Goal: Information Seeking & Learning: Learn about a topic

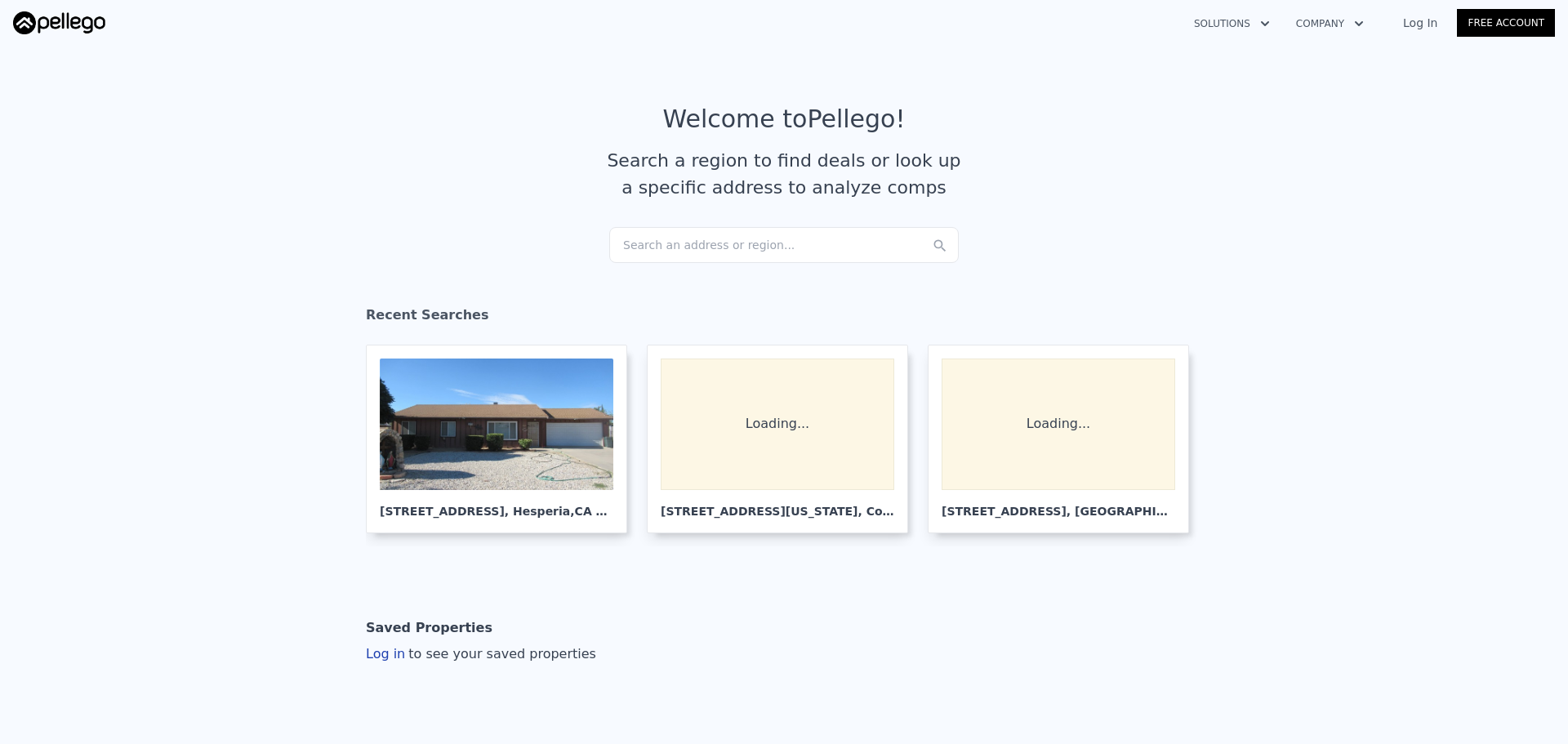
click at [742, 247] on div "Search an address or region..." at bounding box center [783, 245] width 350 height 36
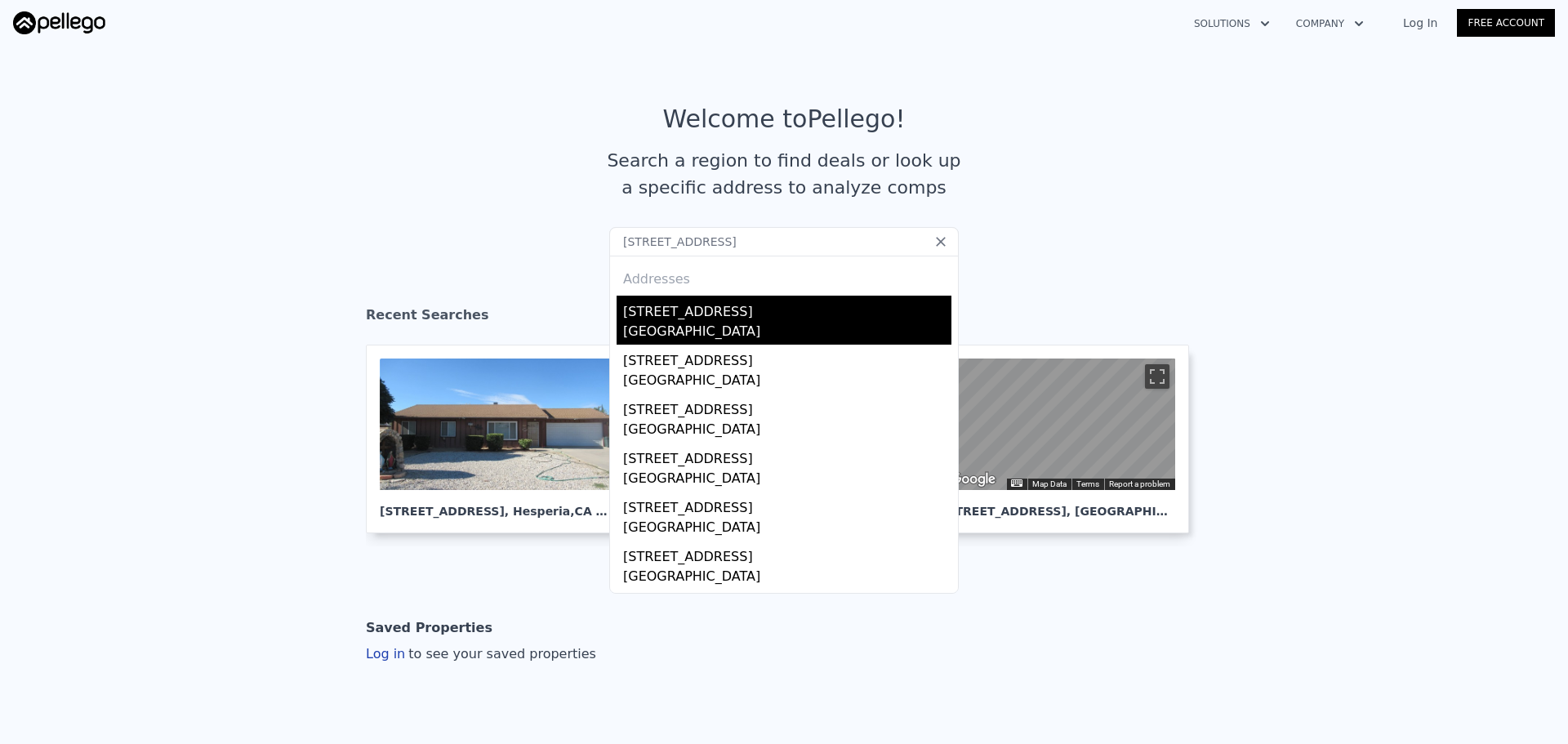
type input "[STREET_ADDRESS]"
click at [730, 326] on div "[GEOGRAPHIC_DATA]" at bounding box center [787, 332] width 328 height 23
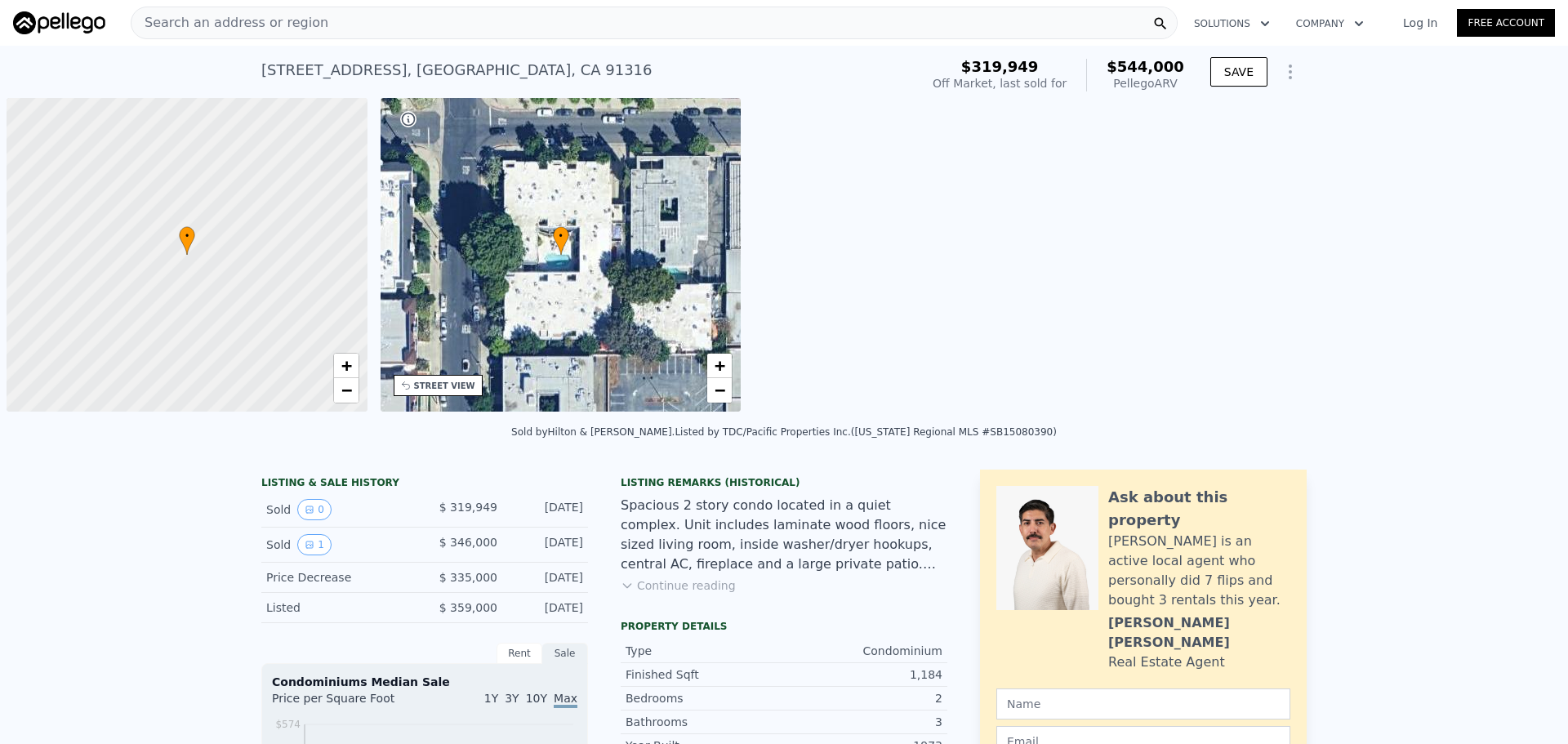
scroll to position [0, 6]
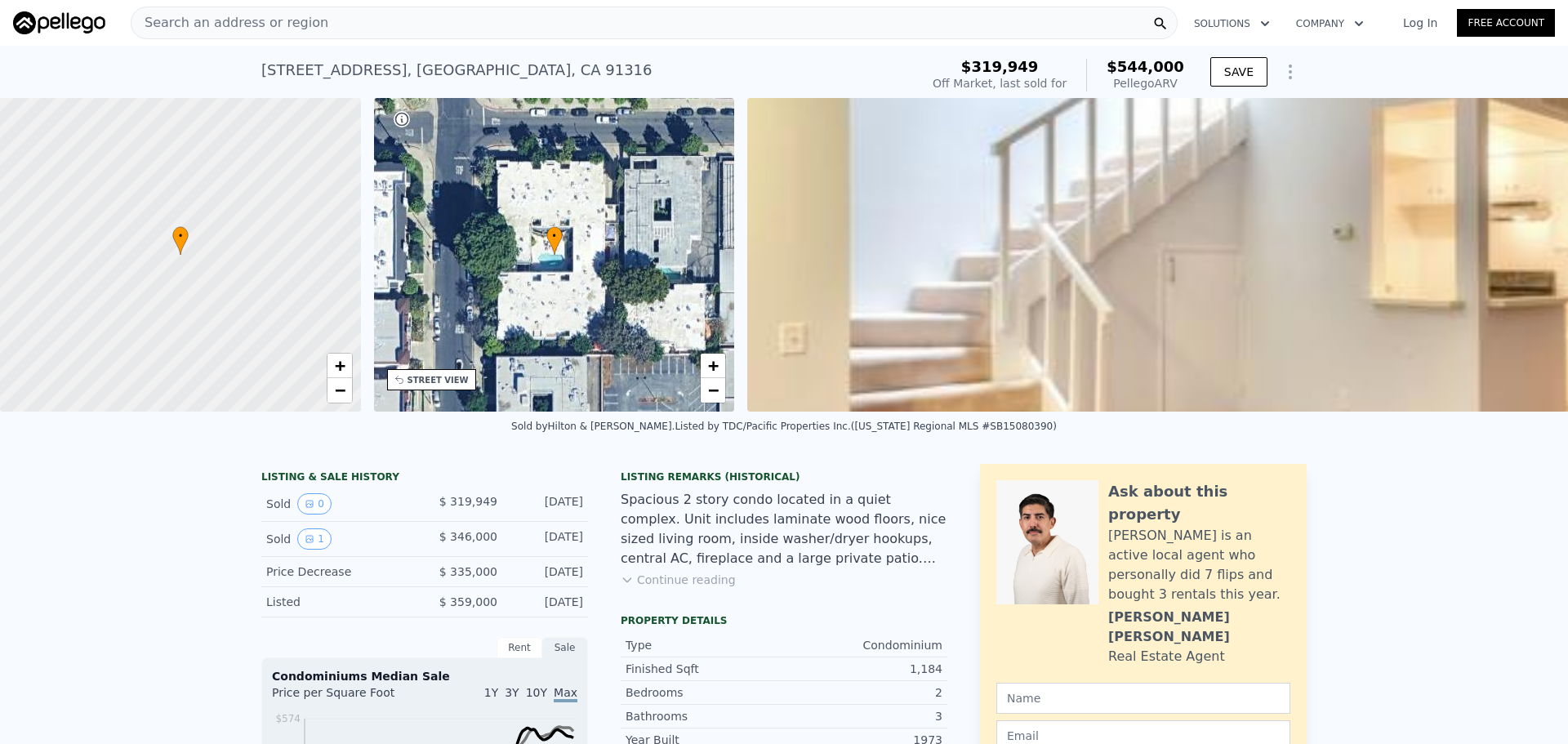
click at [443, 27] on div "Search an address or region" at bounding box center [654, 23] width 1047 height 33
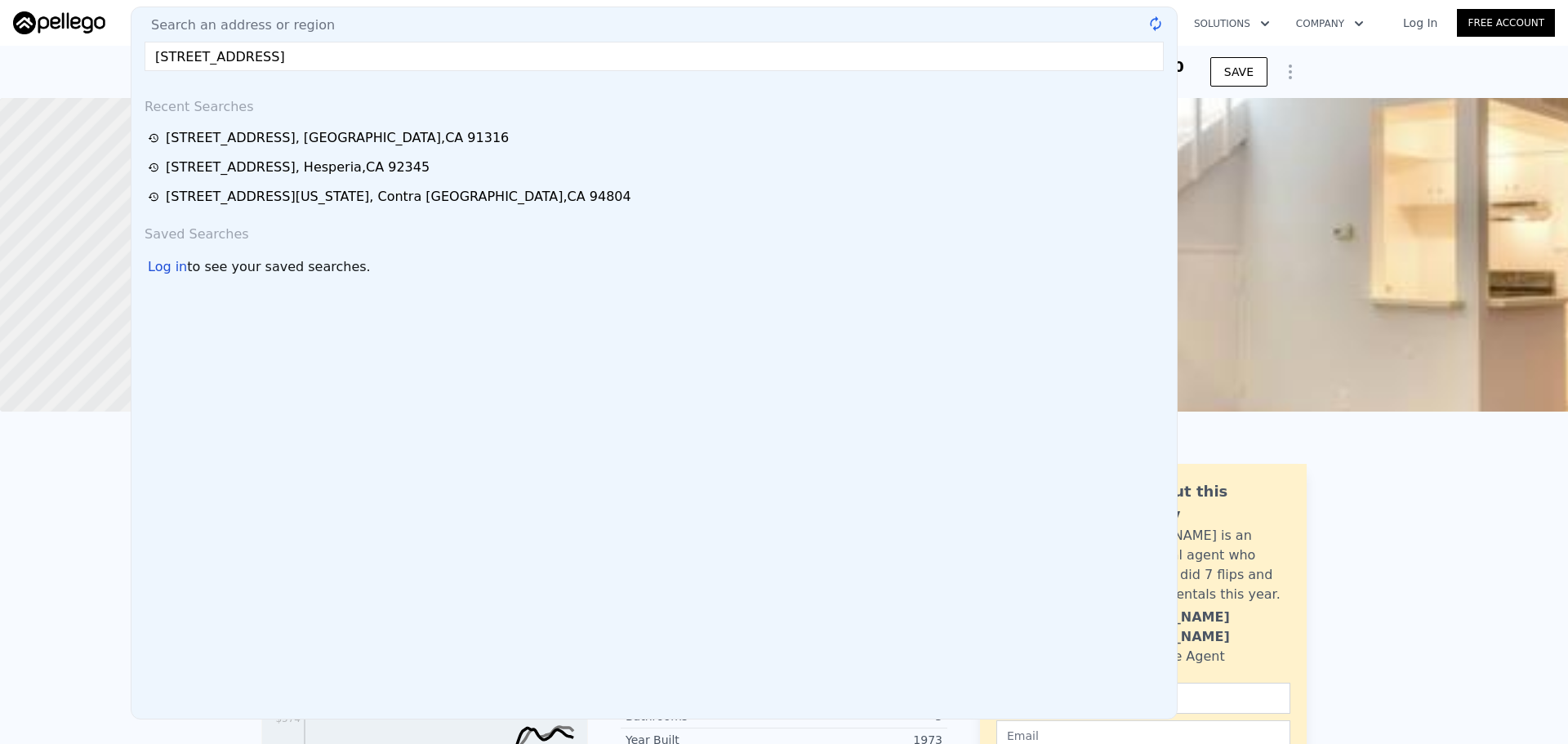
type input "[STREET_ADDRESS]"
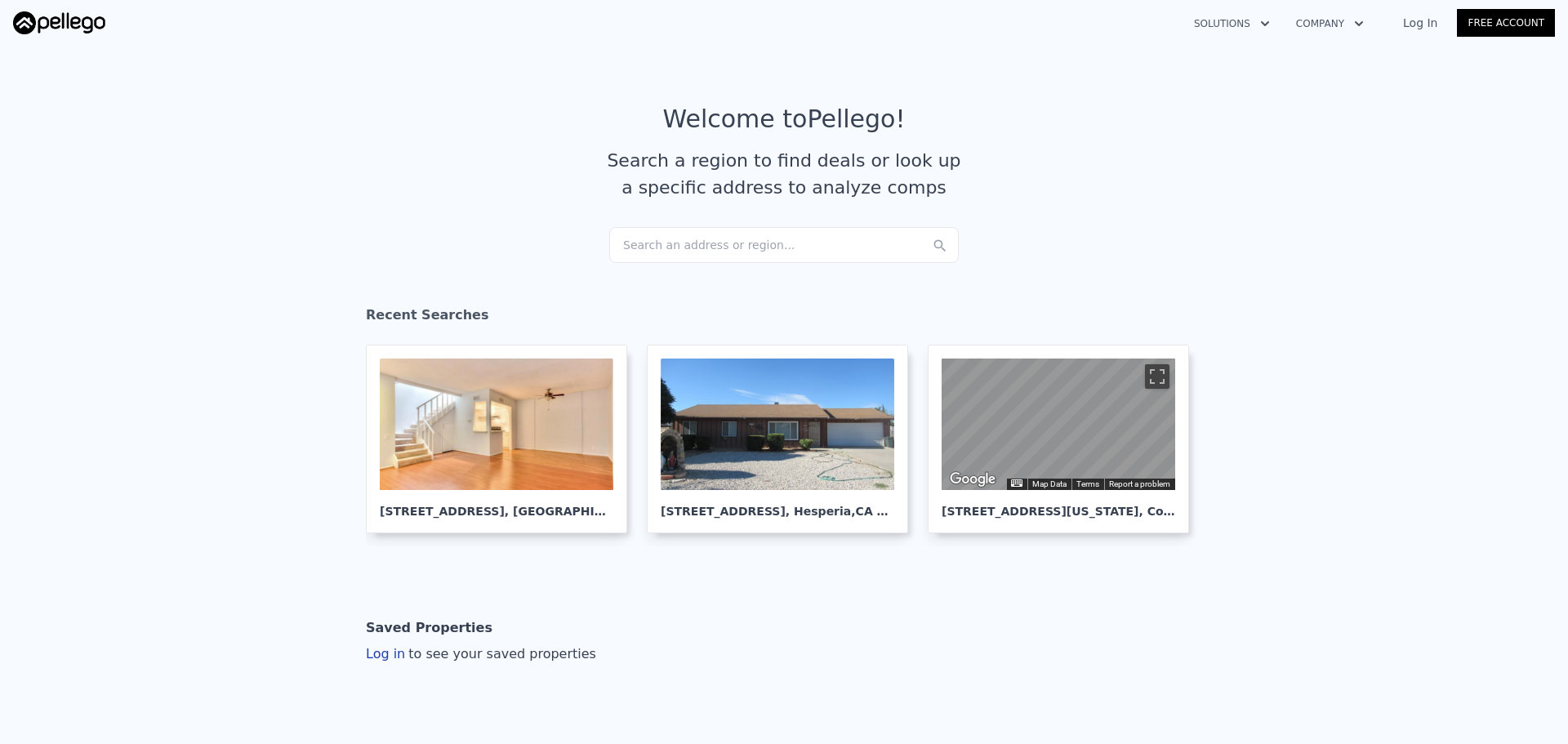
click at [761, 240] on div "Search an address or region..." at bounding box center [783, 245] width 350 height 36
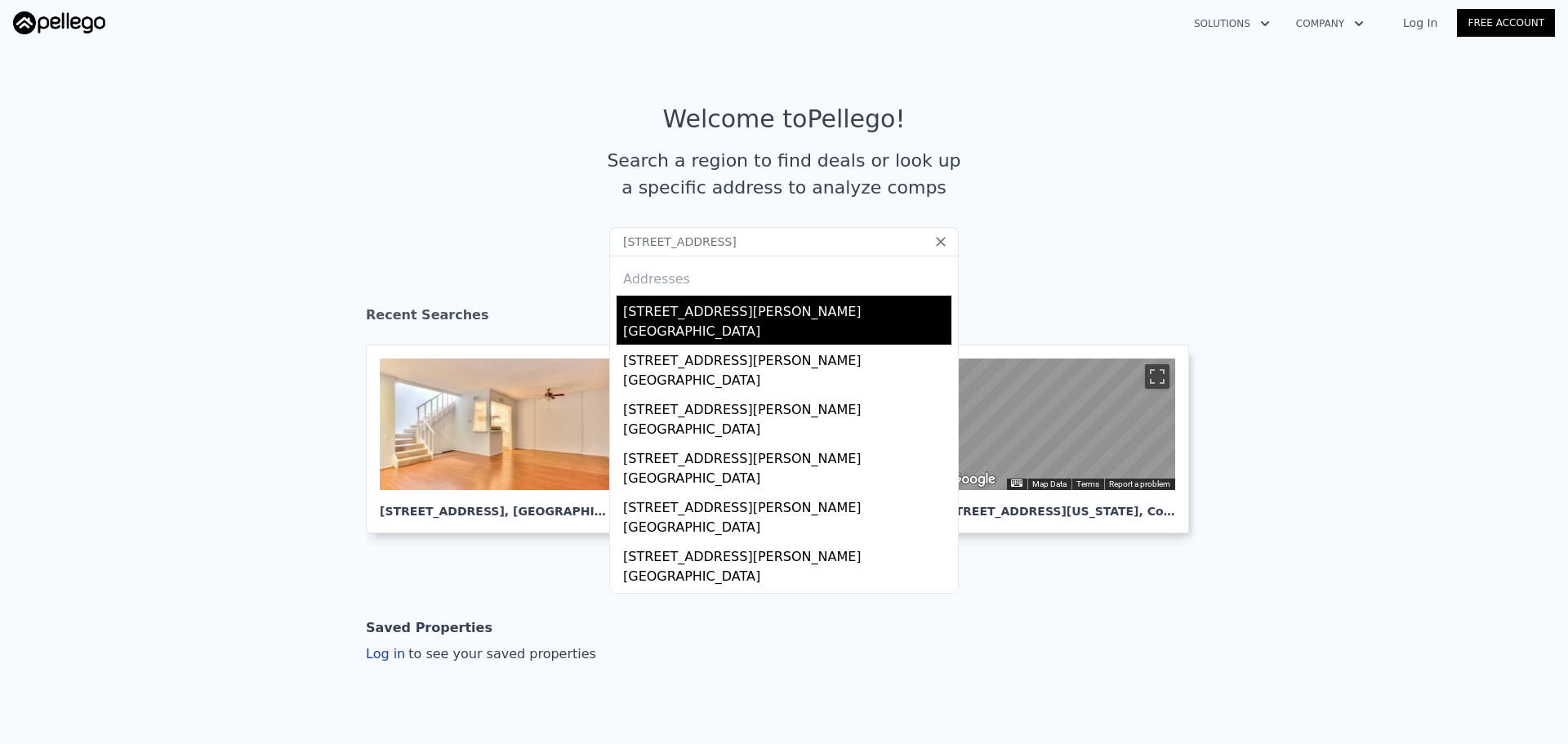
type input "[STREET_ADDRESS]"
click at [694, 322] on div "[GEOGRAPHIC_DATA]" at bounding box center [787, 332] width 328 height 23
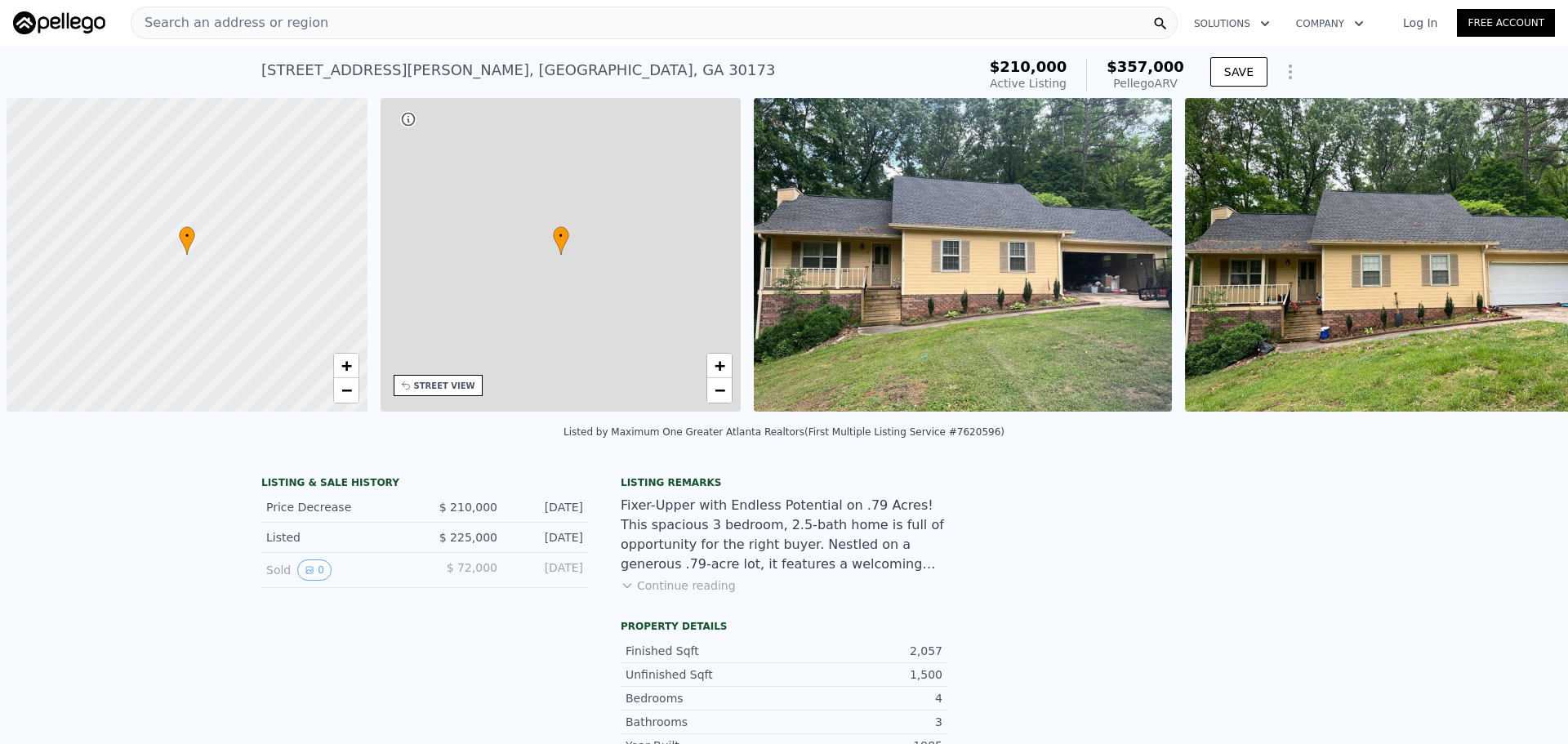
scroll to position [0, 6]
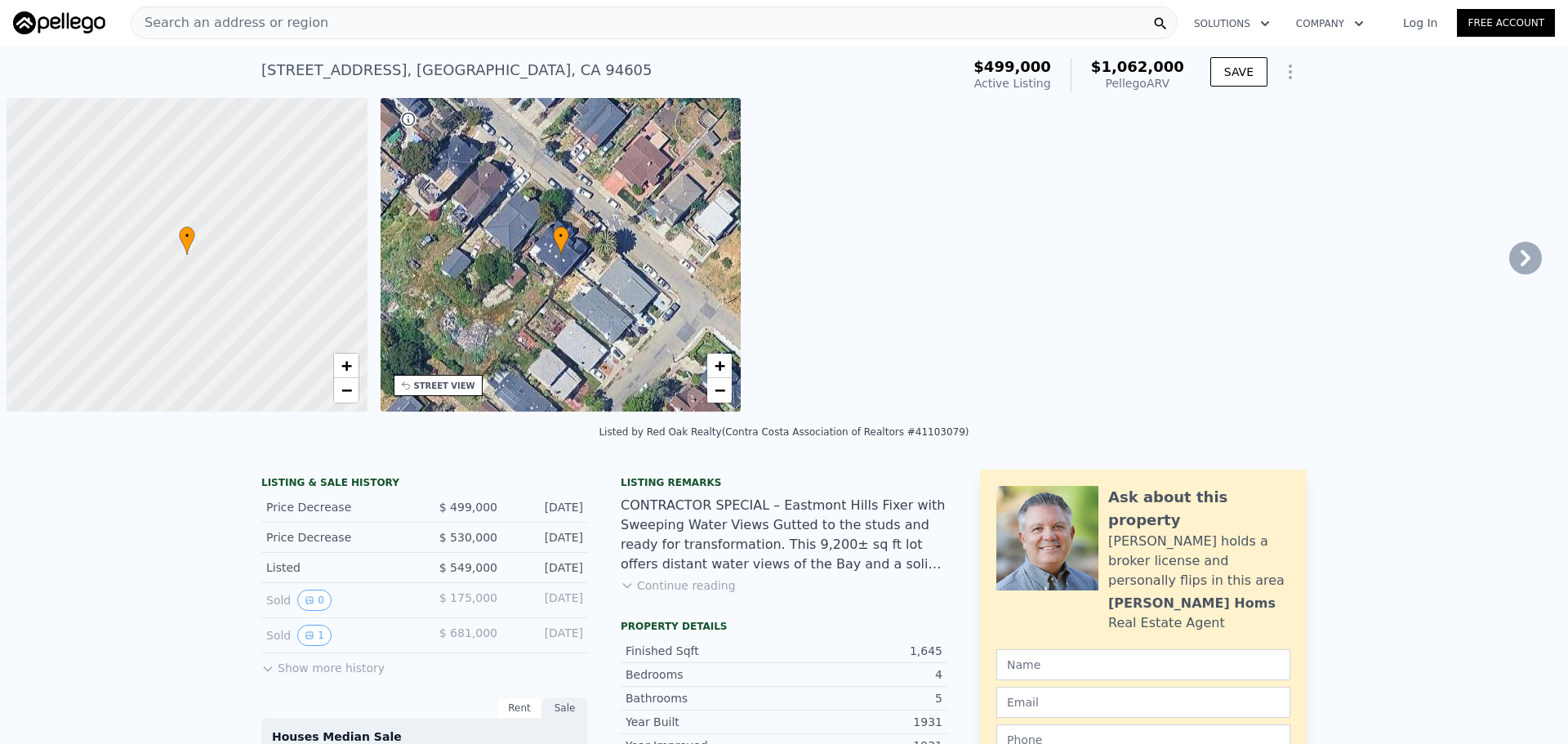
scroll to position [0, 6]
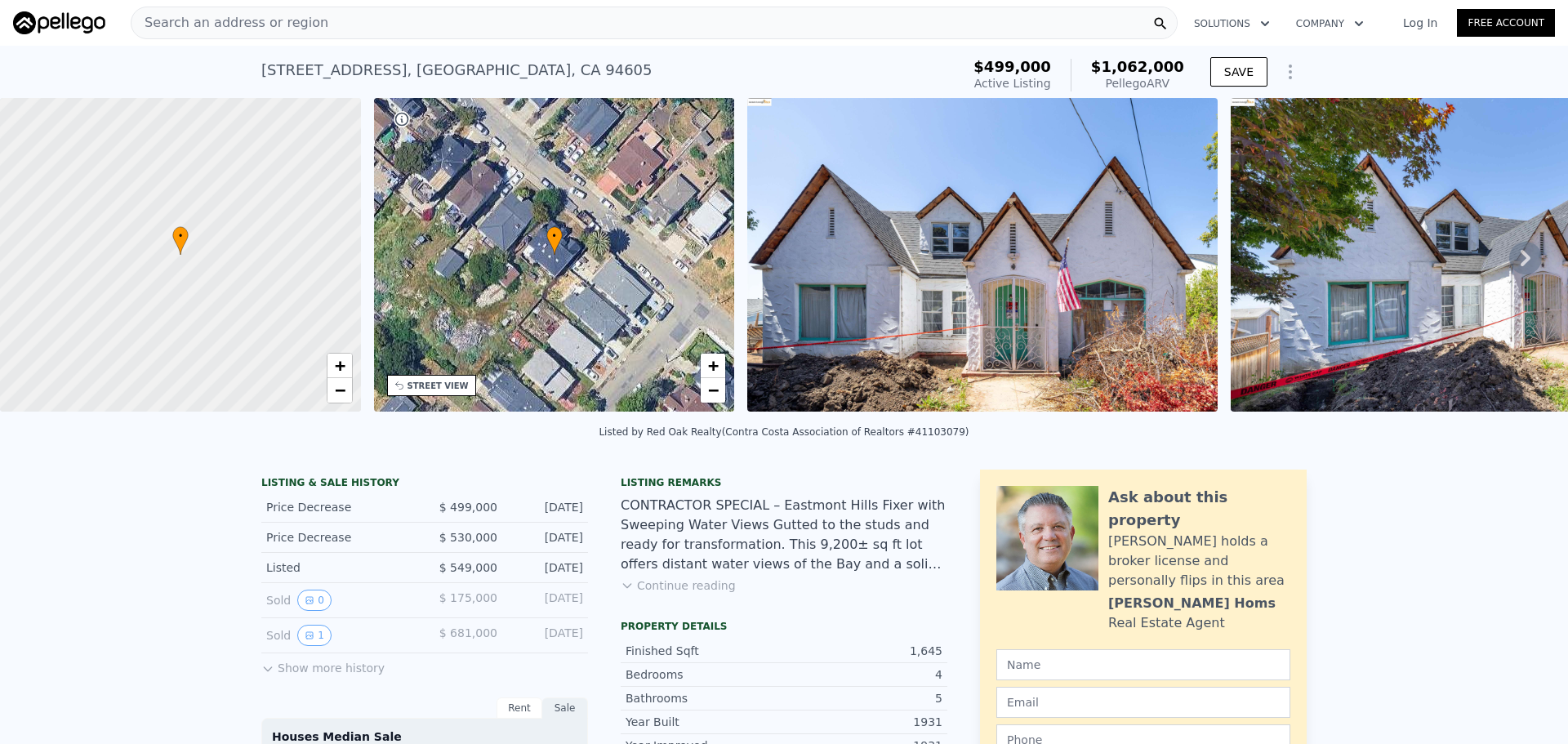
click at [379, 29] on div "Search an address or region" at bounding box center [654, 23] width 1047 height 33
click at [61, 57] on div "7541 Outlook Ave , Oakland , CA 94605 Active at $499k (~ARV $1.062m ) $499,000 …" at bounding box center [784, 72] width 1568 height 52
click at [435, 382] on div "STREET VIEW" at bounding box center [438, 386] width 61 height 13
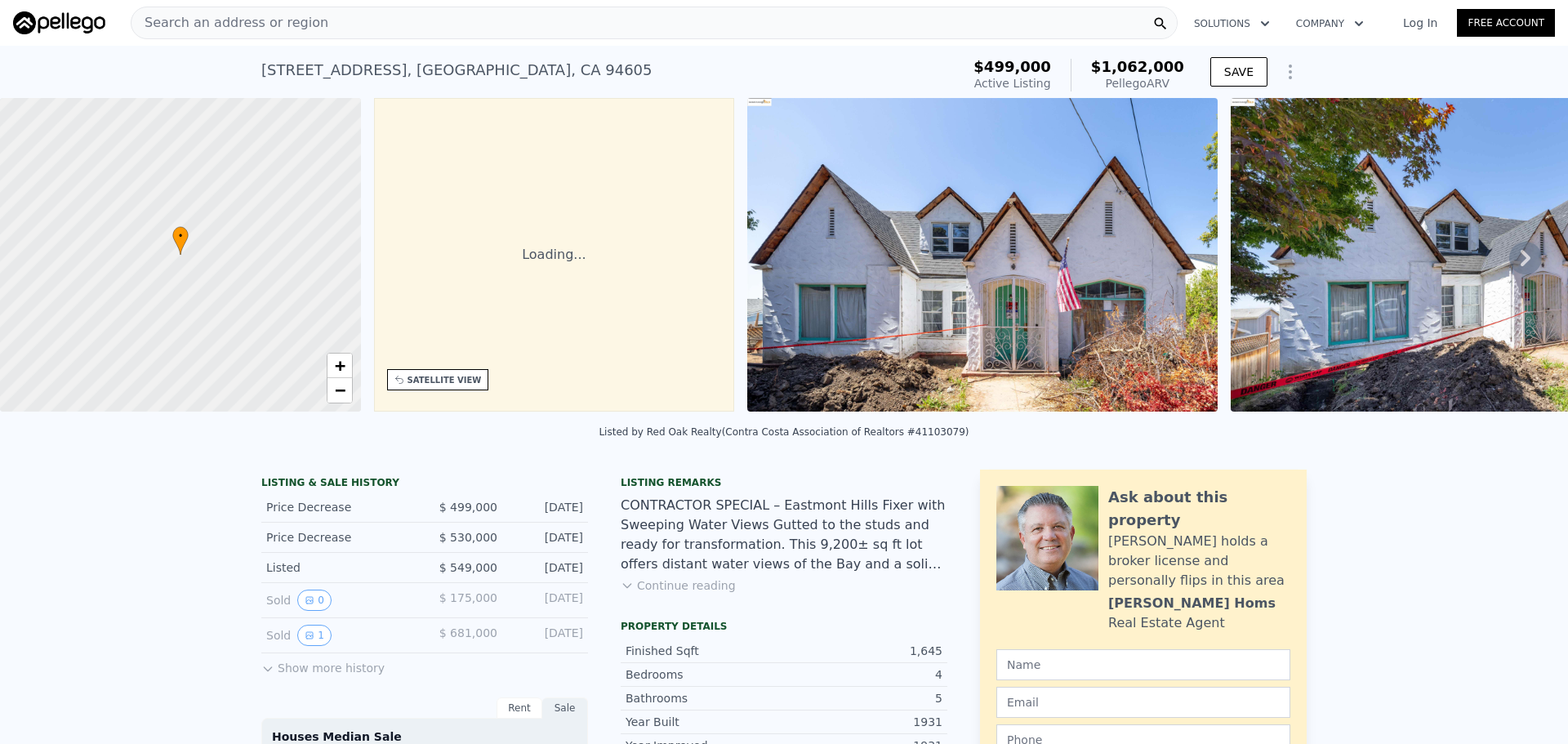
click at [435, 382] on div "SATELLITE VIEW" at bounding box center [444, 380] width 74 height 13
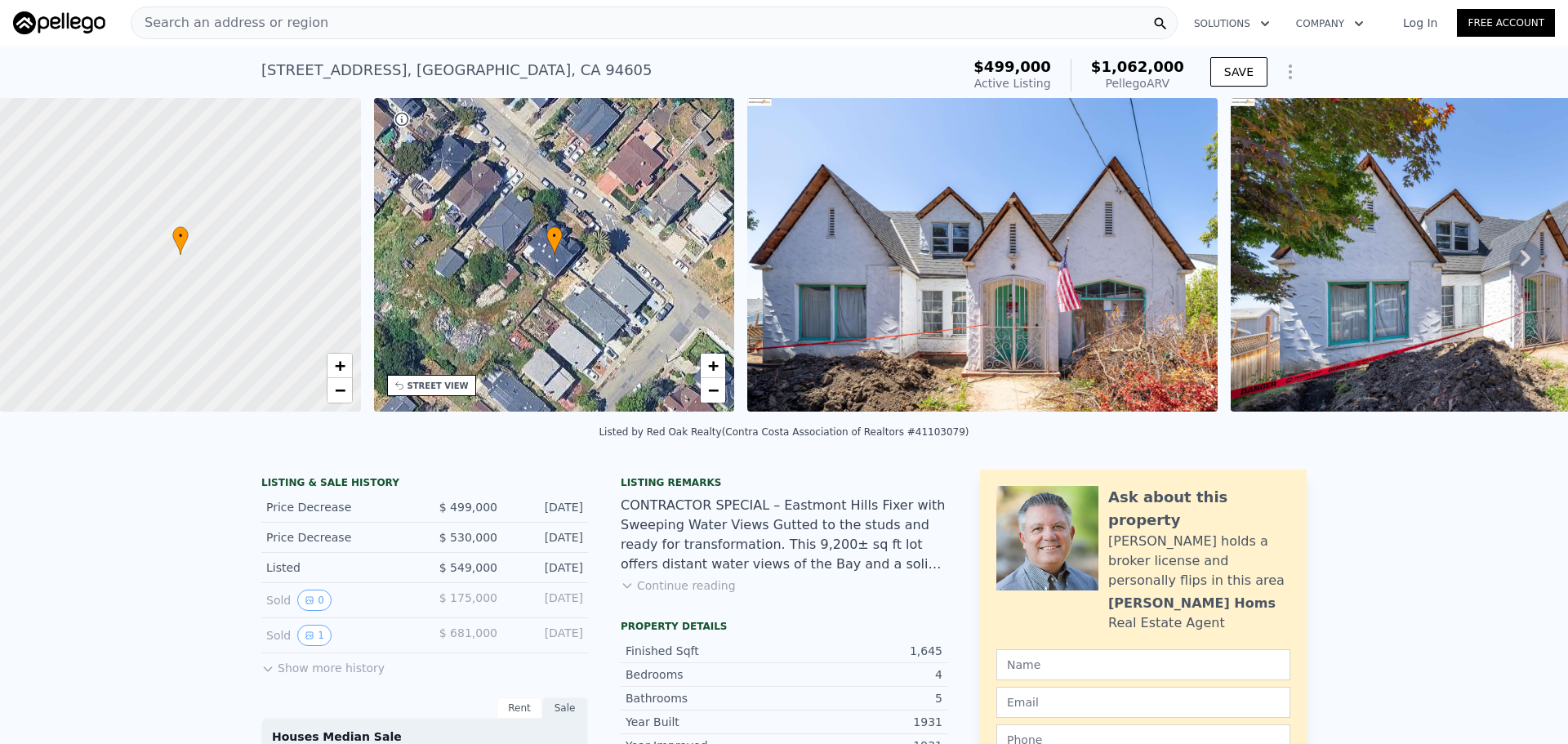
click at [421, 31] on div "Search an address or region" at bounding box center [654, 23] width 1047 height 33
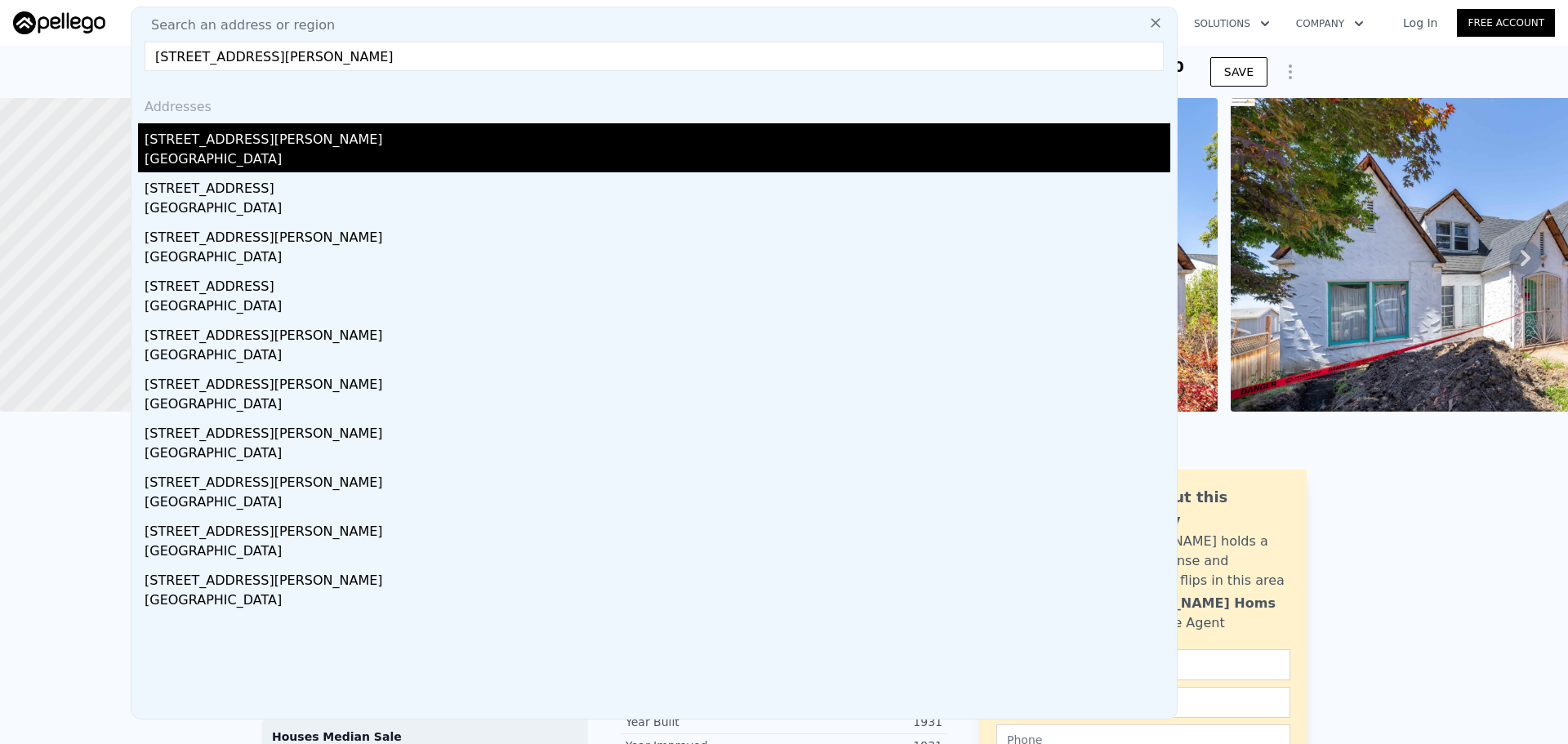
type input "1700 Russell St, La Habra"
click at [315, 135] on div "1700 Russell St" at bounding box center [657, 136] width 1025 height 26
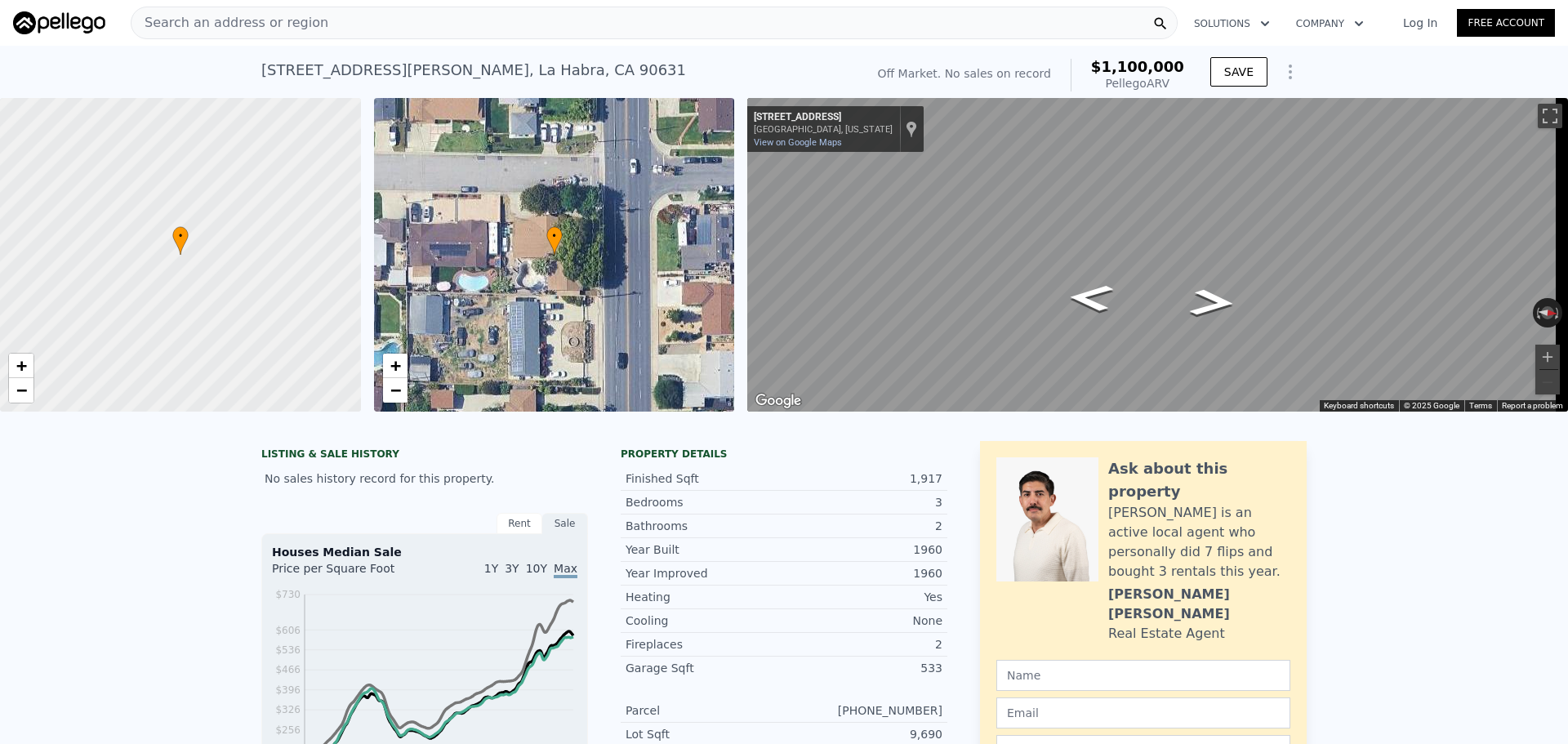
click at [1567, 214] on div "Search an address or region Solutions Company Open main menu Log In Free Accoun…" at bounding box center [784, 372] width 1568 height 744
click at [581, 180] on div "• + − • + − ← Move left → Move right ↑ Move up ↓ Move down + Zoom in - Zoom out…" at bounding box center [784, 254] width 1568 height 313
click at [526, 23] on div "Search an address or region" at bounding box center [654, 23] width 1047 height 33
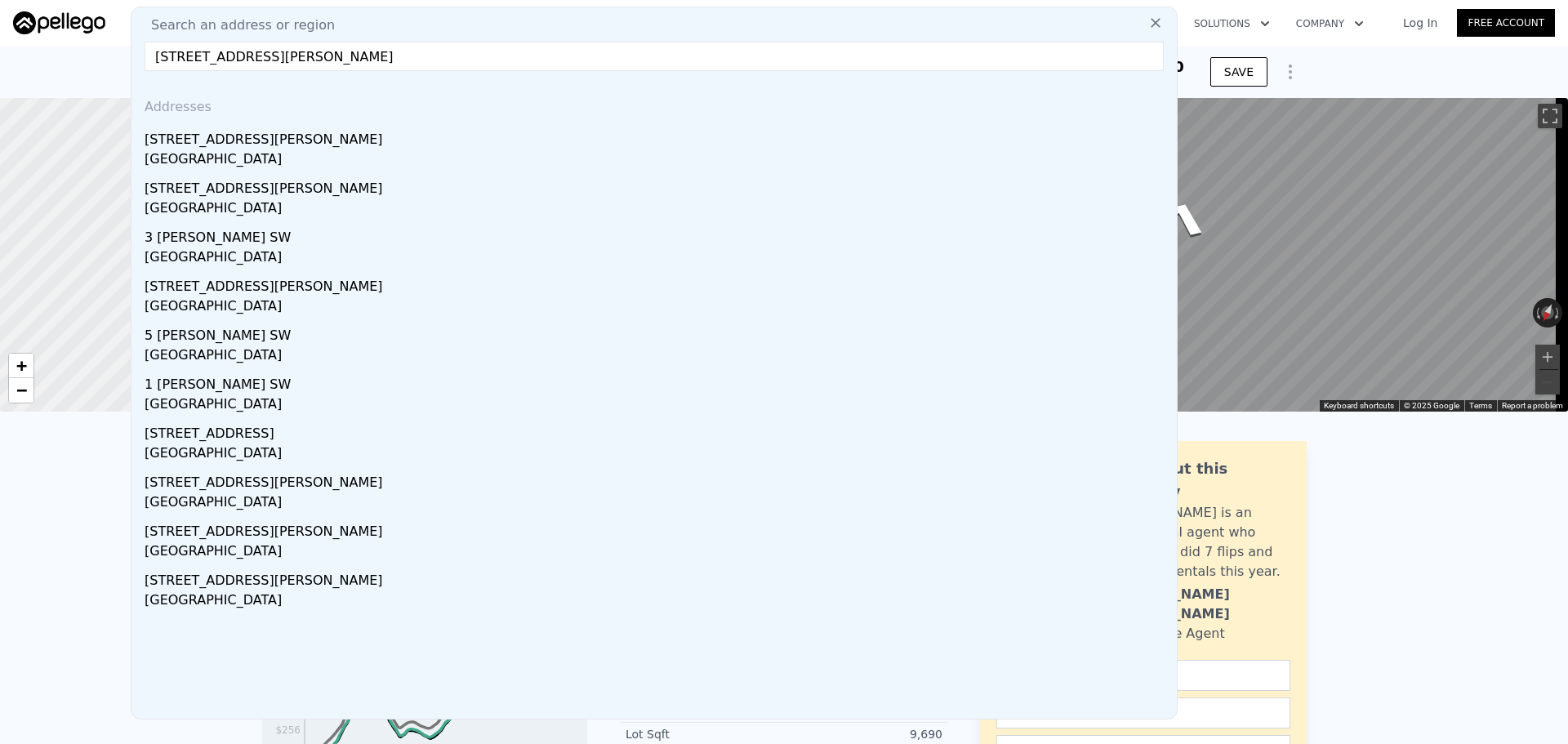
type input "257 Peyton Pl SW, Atlanta, GA 30311"
click at [328, 139] on div "257 Peyton Pl SW" at bounding box center [657, 136] width 1025 height 26
